Goal: Contribute content: Add original content to the website for others to see

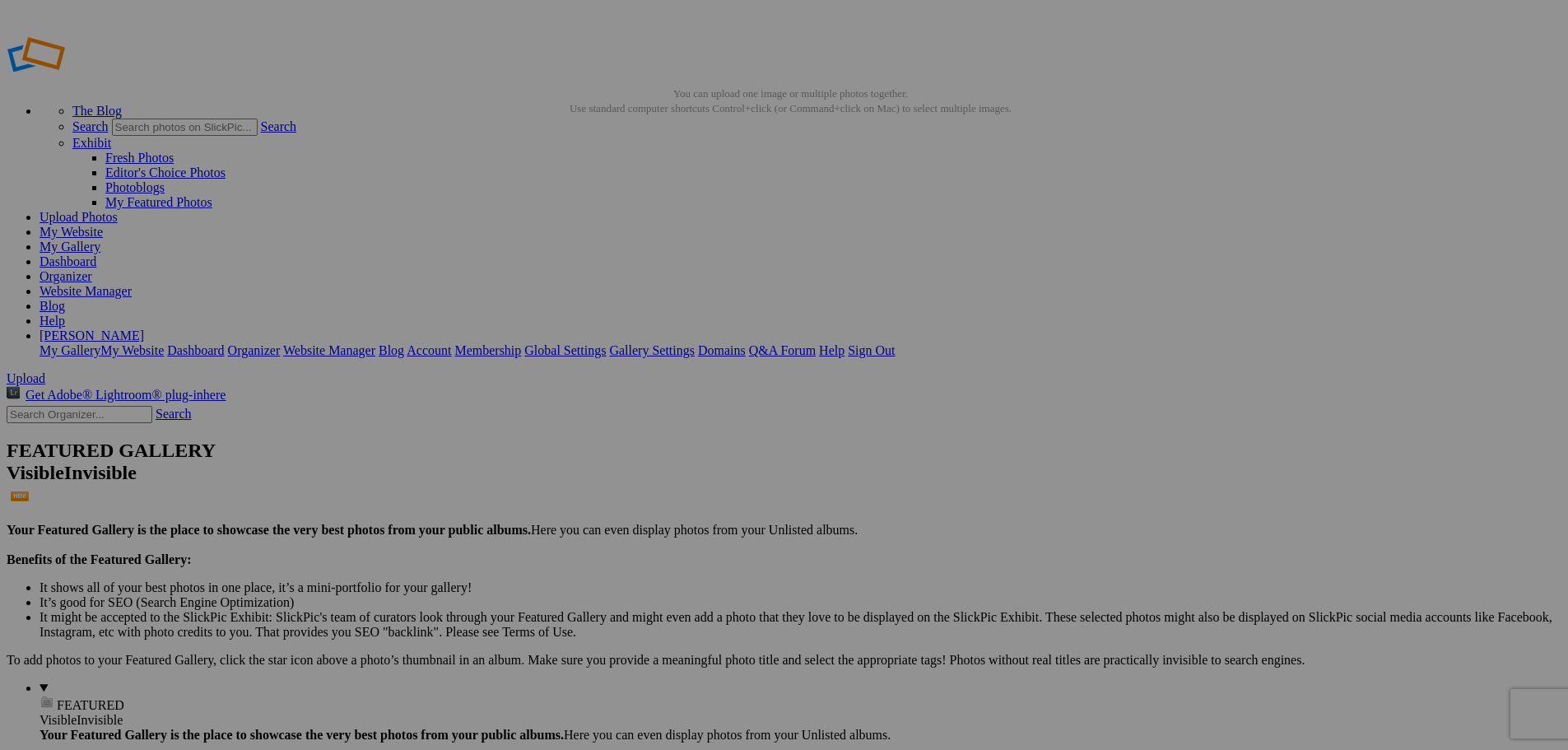
click at [467, 247] on img at bounding box center [458, 246] width 82 height 123
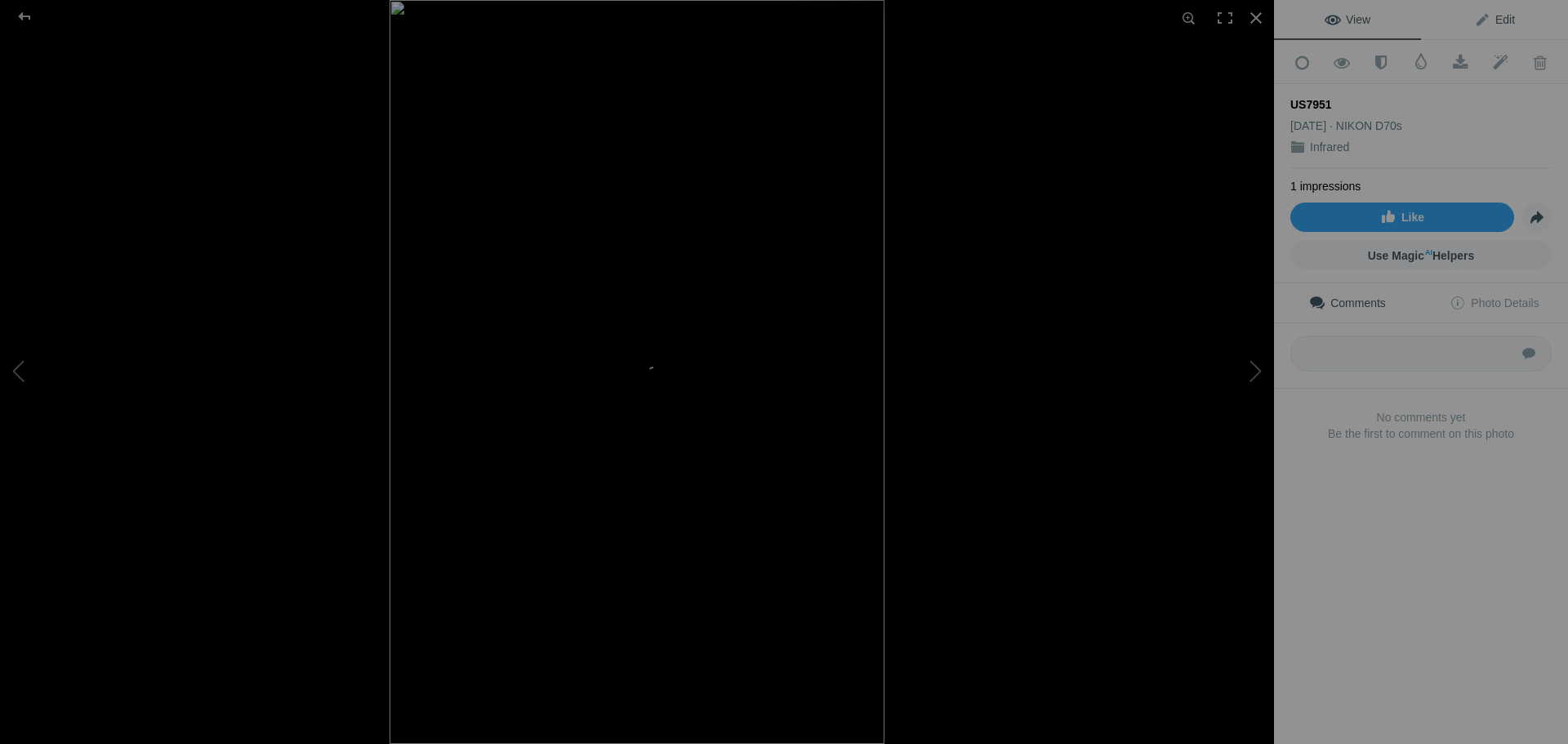
click at [1503, 14] on span "Edit" at bounding box center [1494, 18] width 41 height 13
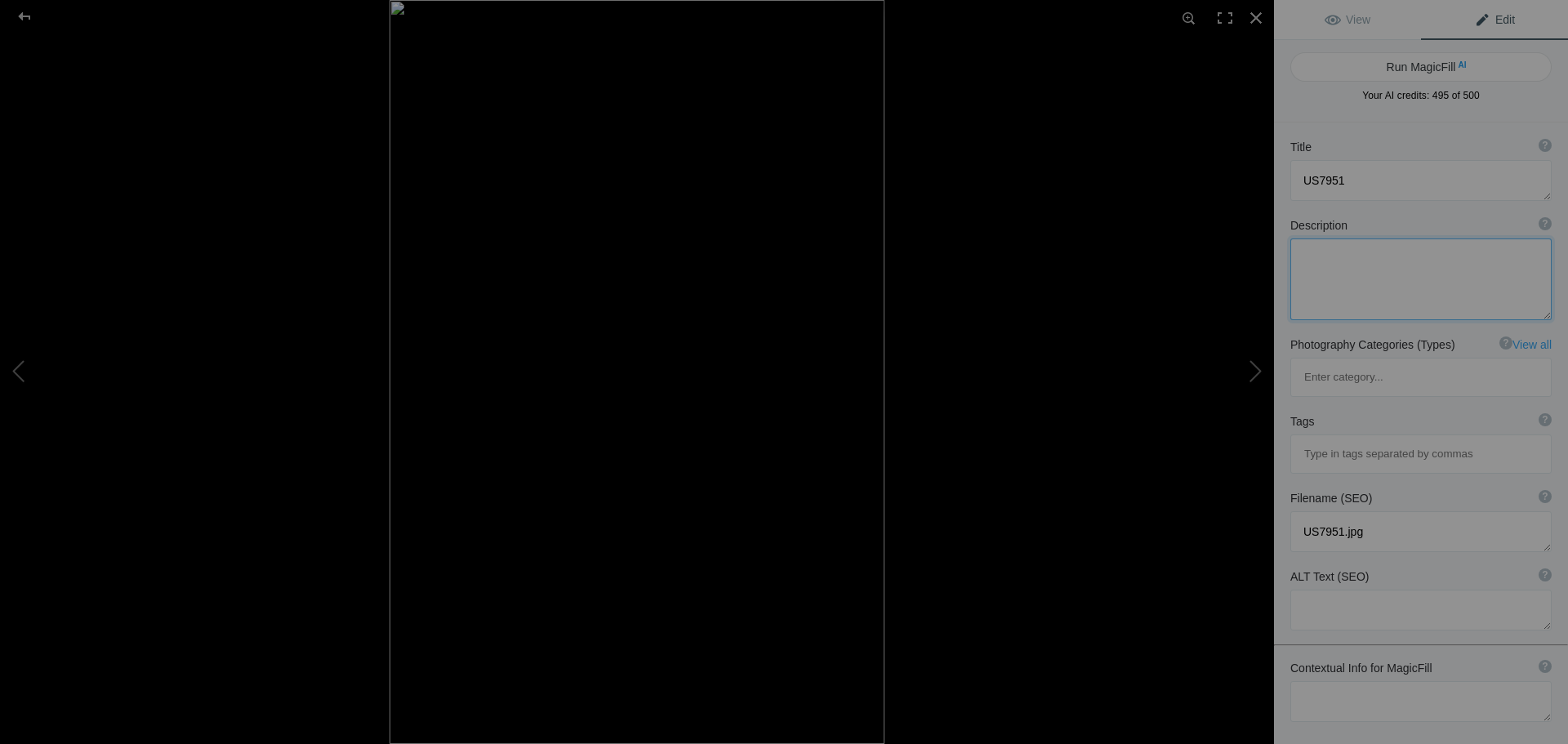
click at [1338, 268] on textarea at bounding box center [1420, 280] width 261 height 82
drag, startPoint x: 1339, startPoint y: 266, endPoint x: 1342, endPoint y: 254, distance: 12.4
click at [1342, 254] on textarea at bounding box center [1420, 280] width 261 height 82
type textarea "[GEOGRAPHIC_DATA] [GEOGRAPHIC_DATA] infrared fall 2025"
click at [1414, 67] on button "Run MagicFill AI" at bounding box center [1420, 67] width 261 height 29
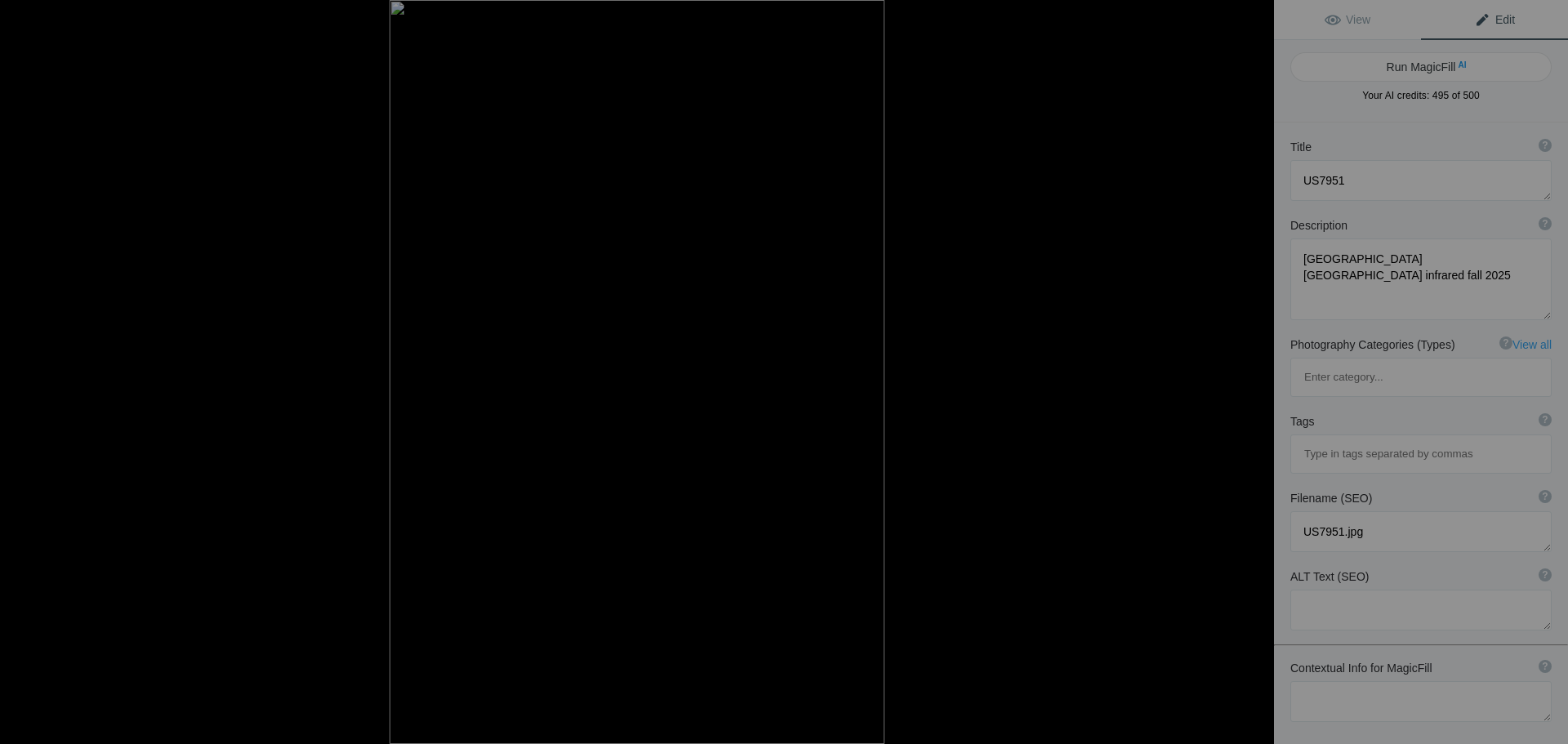
type textarea "[GEOGRAPHIC_DATA] [GEOGRAPHIC_DATA] in Infrared - Fall 2025"
type textarea "Experience the breathtaking beauty of [GEOGRAPHIC_DATA]'s [GEOGRAPHIC_DATA] cap…"
type textarea "stony-brook-state-park-lower-falls-infrared-fall-2025.jpg"
type textarea "Infrared photograph of [GEOGRAPHIC_DATA] at [GEOGRAPHIC_DATA], showcasing casca…"
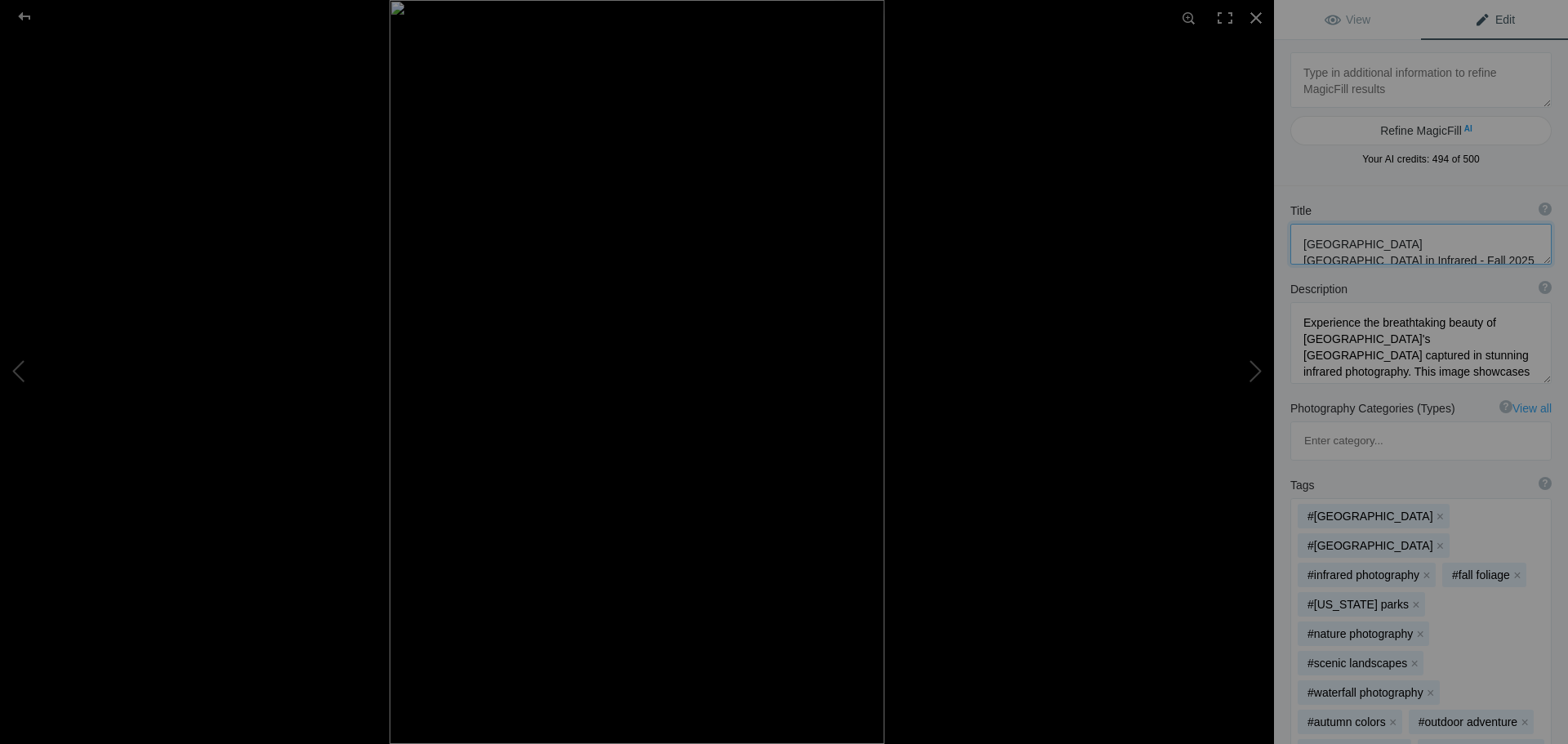
click at [1409, 251] on textarea at bounding box center [1420, 244] width 261 height 41
click at [1402, 255] on textarea at bounding box center [1420, 244] width 261 height 41
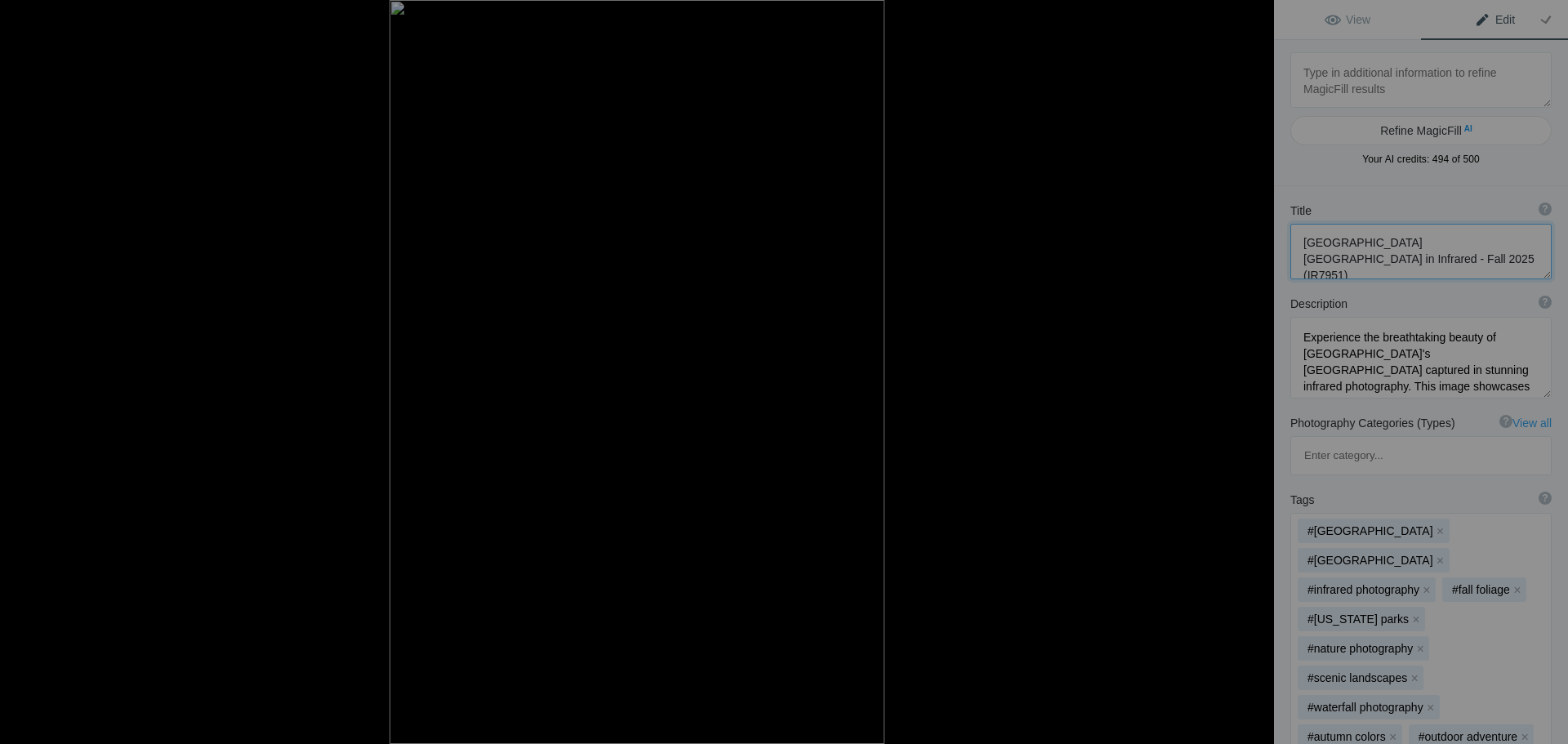
type textarea "[GEOGRAPHIC_DATA] [GEOGRAPHIC_DATA] in Infrared - Fall 2025 (IR7951)"
drag, startPoint x: 1453, startPoint y: 261, endPoint x: 1274, endPoint y: 248, distance: 179.5
click at [1274, 248] on div "Title ? Photo title is one of the highest used Search Engine ranking criteria a…" at bounding box center [1420, 241] width 294 height 93
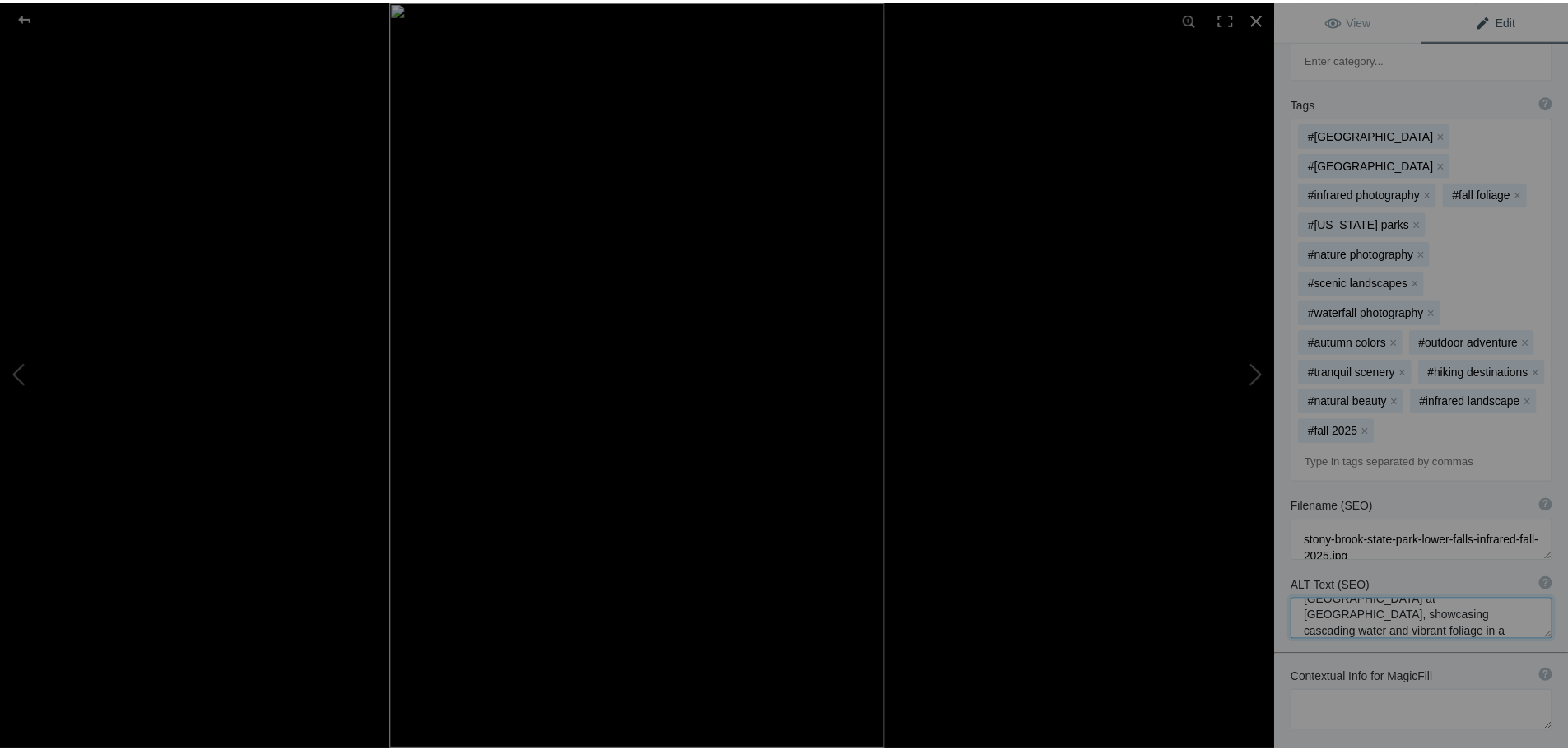
scroll to position [49, 0]
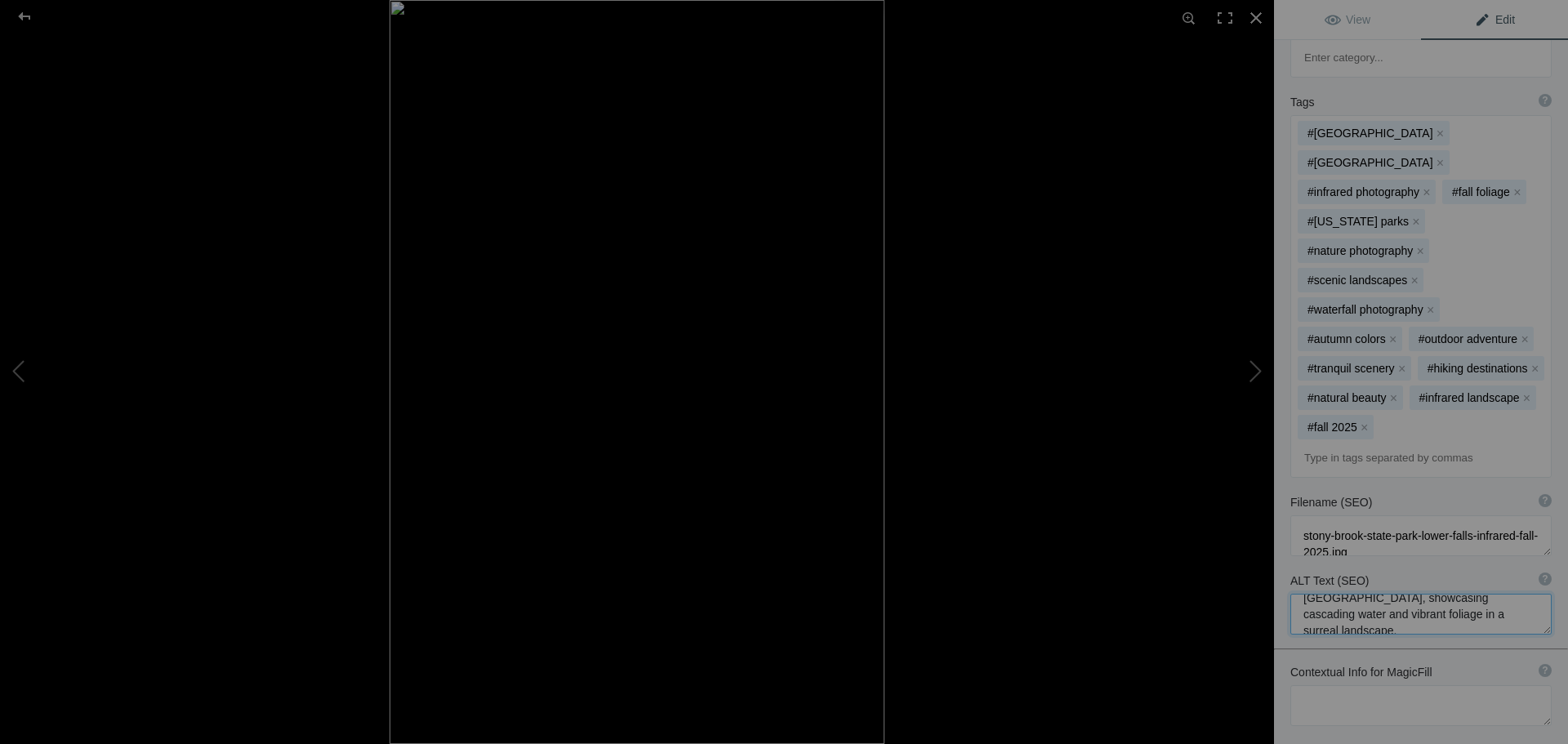
drag, startPoint x: 1296, startPoint y: 530, endPoint x: 1494, endPoint y: 559, distance: 200.1
click at [1494, 564] on div "ALT Text (SEO) ? Provide a concise and descriptive text for the image, focusing…" at bounding box center [1420, 603] width 294 height 79
click at [1254, 17] on div at bounding box center [1255, 17] width 36 height 36
